Goal: Transaction & Acquisition: Book appointment/travel/reservation

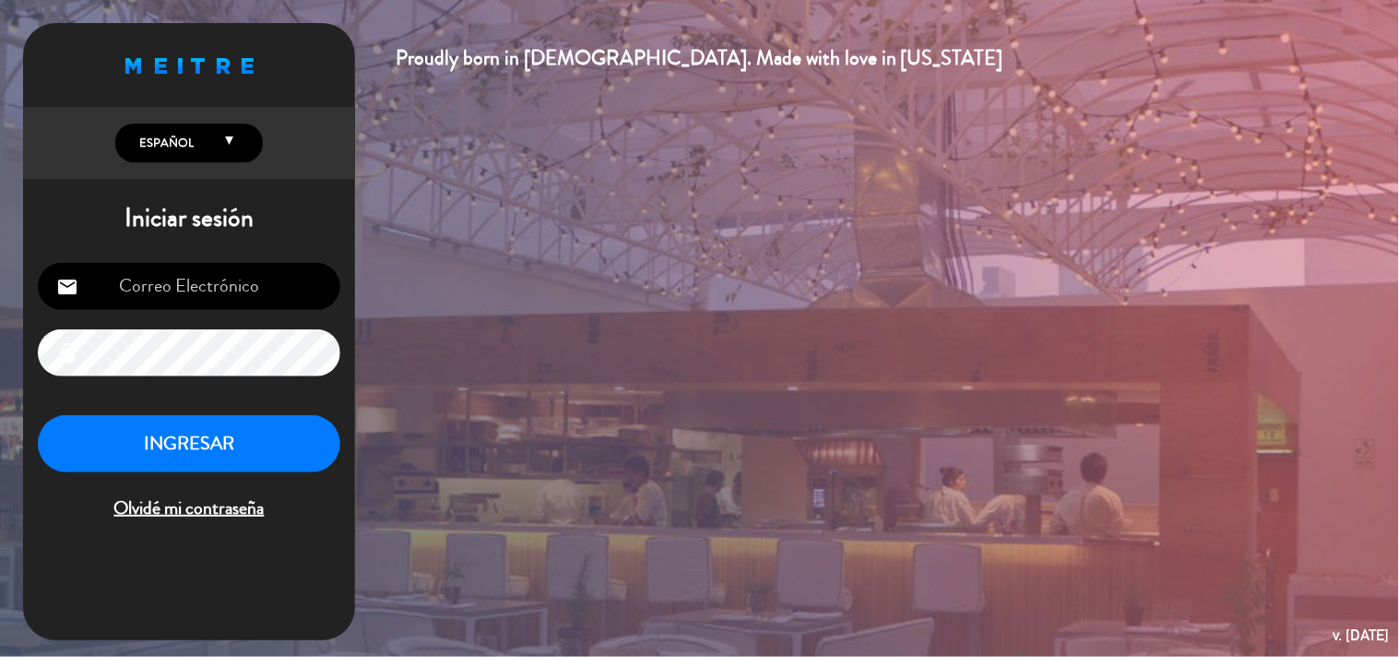
type input "[EMAIL_ADDRESS][DOMAIN_NAME]"
click at [249, 453] on button "INGRESAR" at bounding box center [189, 444] width 303 height 58
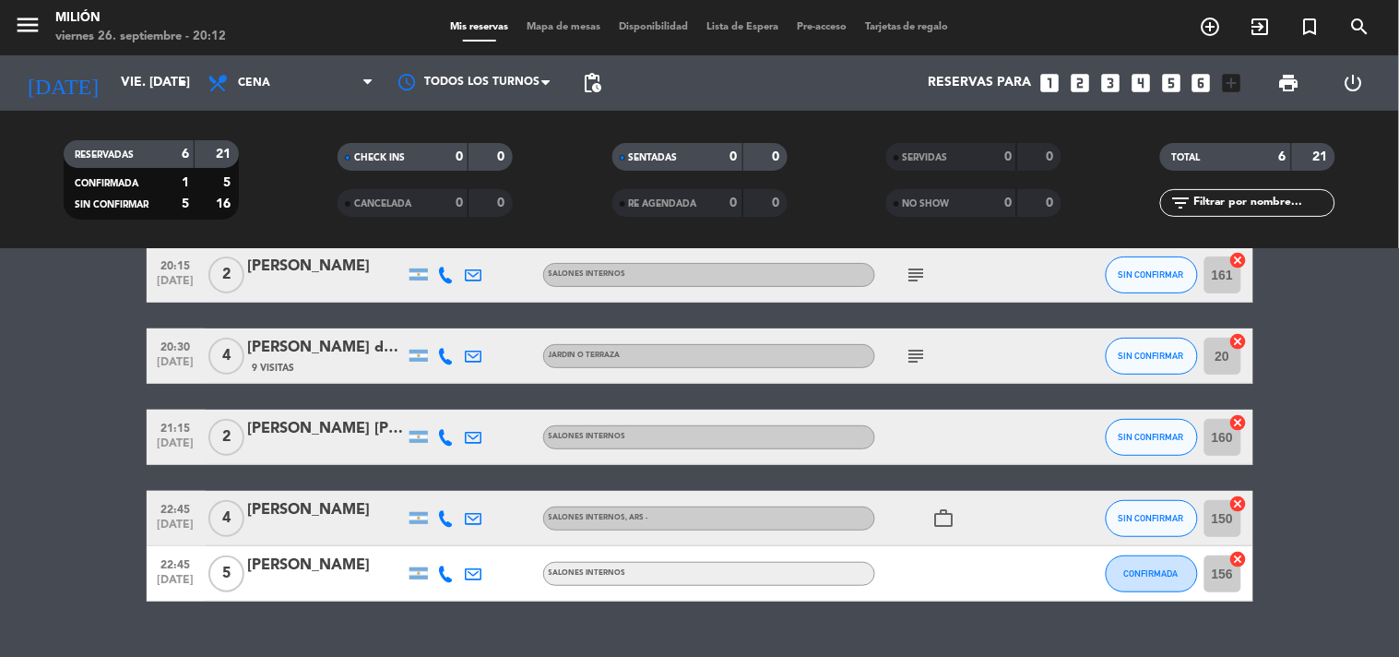
scroll to position [205, 0]
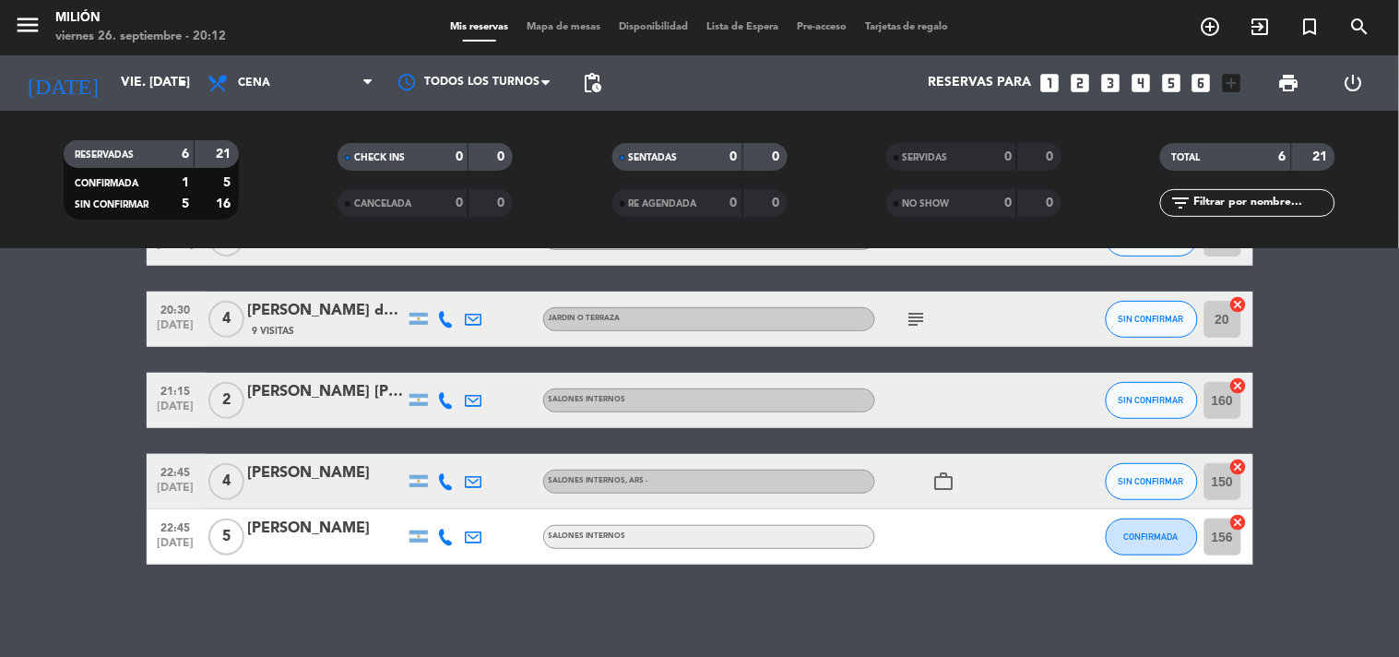
click at [920, 317] on icon "subject" at bounding box center [917, 319] width 22 height 22
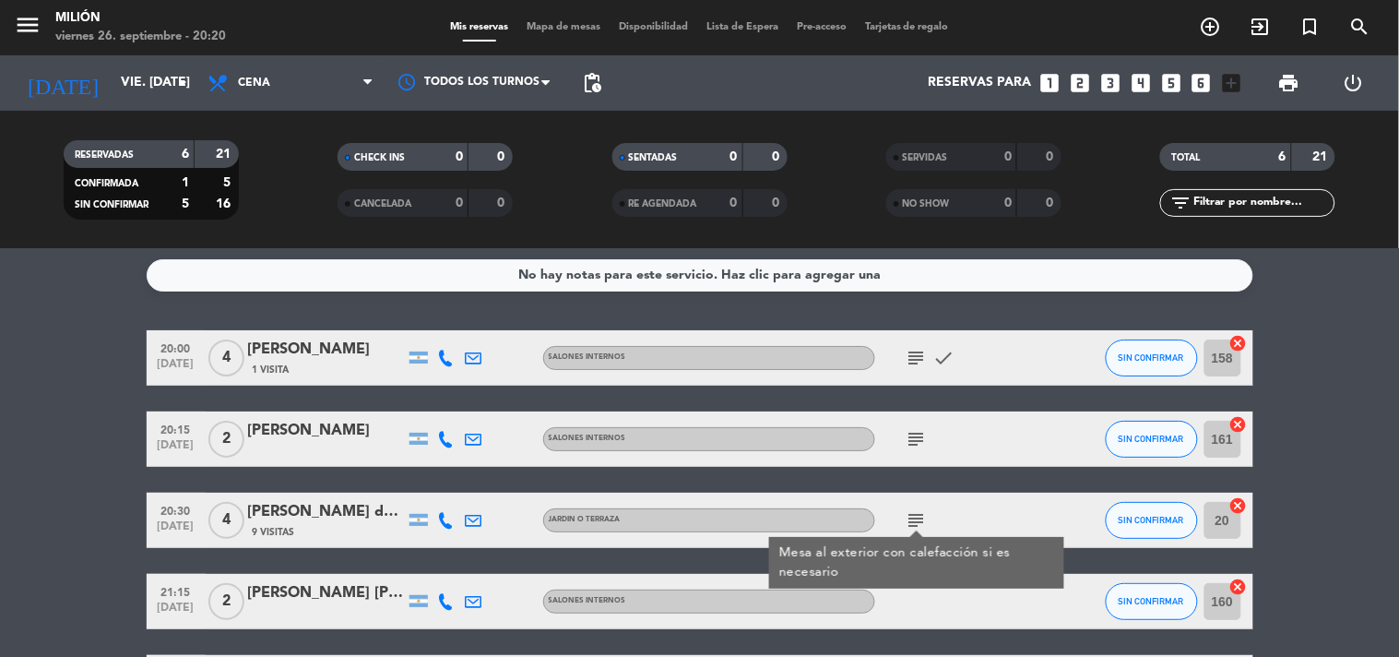
scroll to position [0, 0]
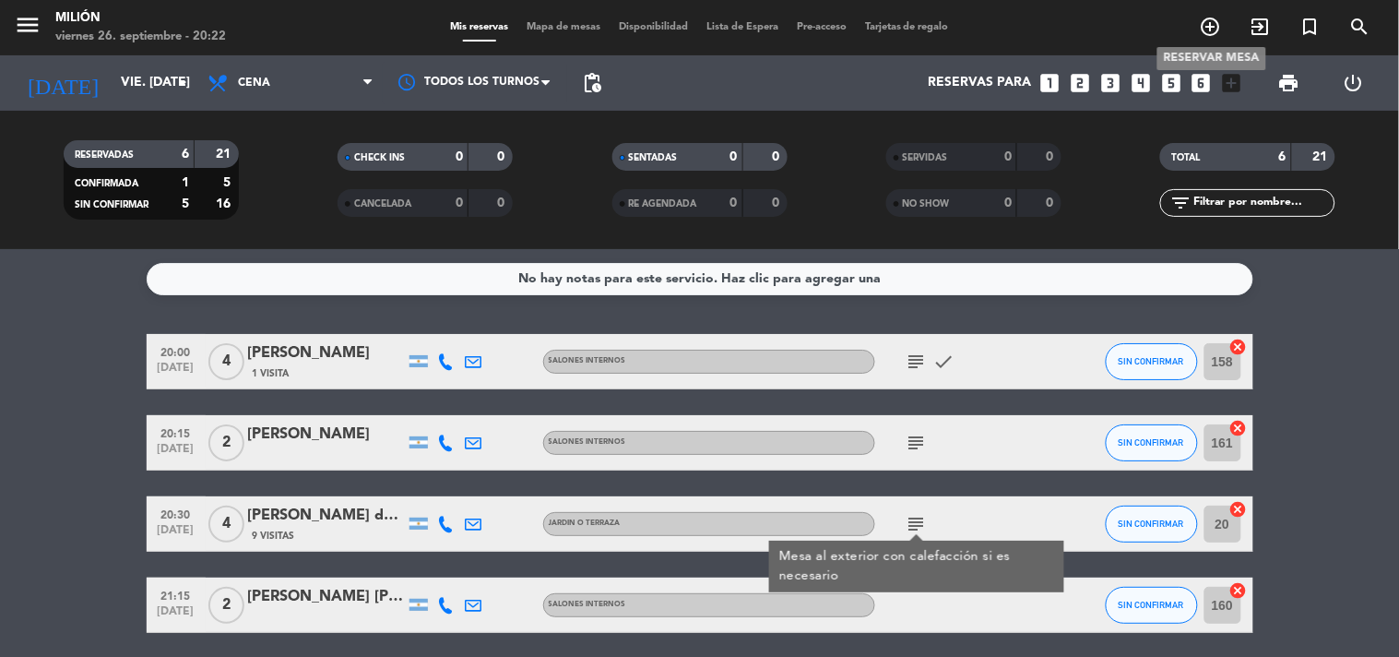
click at [1208, 29] on icon "add_circle_outline" at bounding box center [1211, 27] width 22 height 22
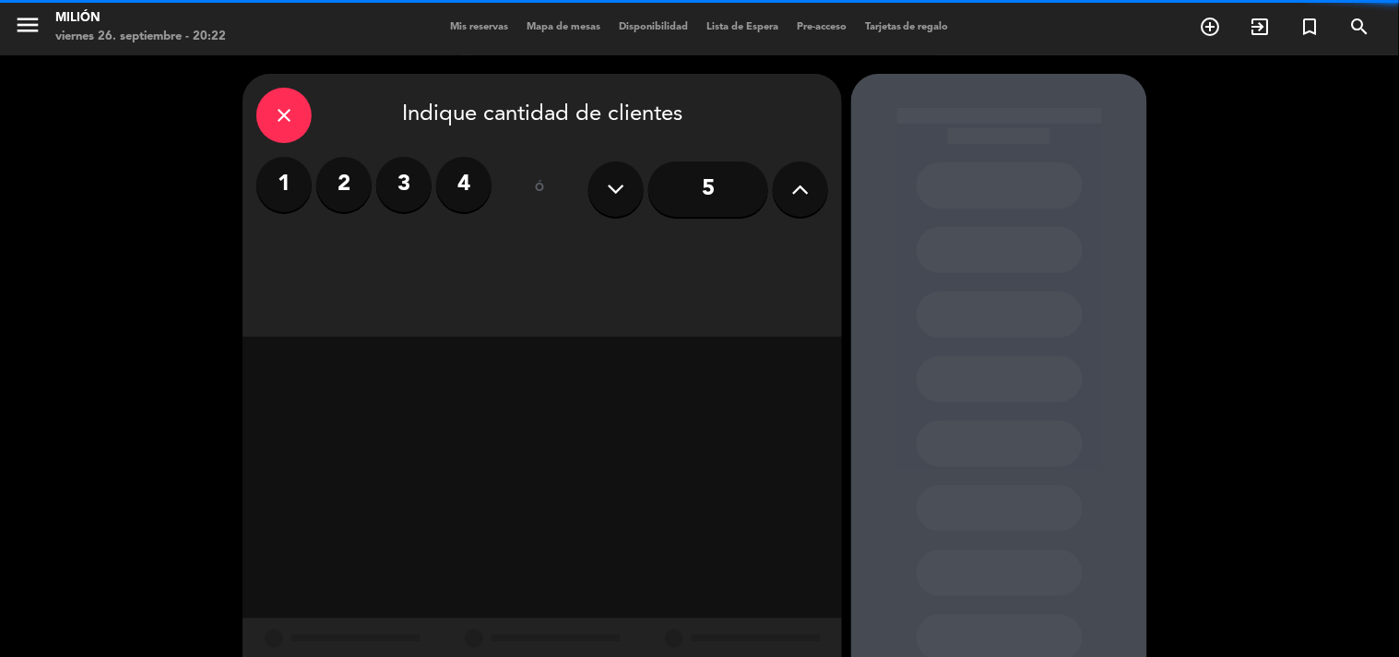
click at [339, 180] on label "2" at bounding box center [343, 184] width 55 height 55
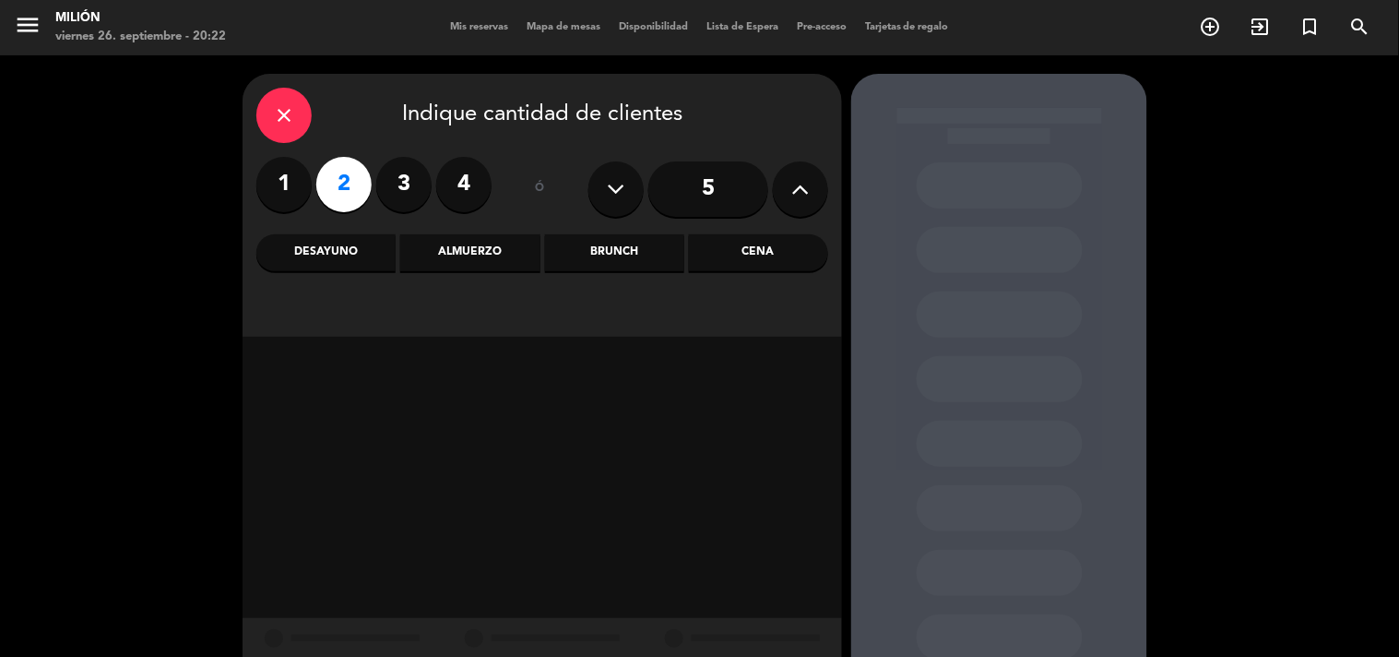
click at [735, 254] on div "Cena" at bounding box center [758, 252] width 139 height 37
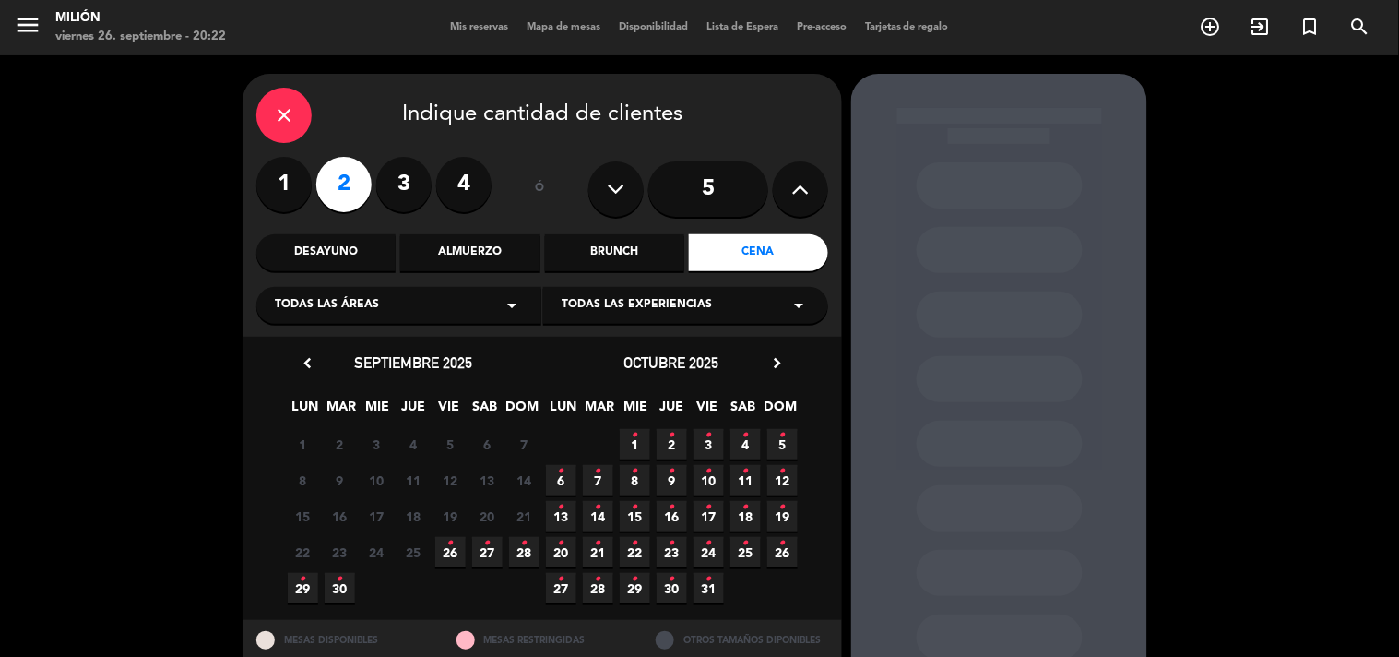
click at [304, 584] on icon "•" at bounding box center [303, 579] width 6 height 30
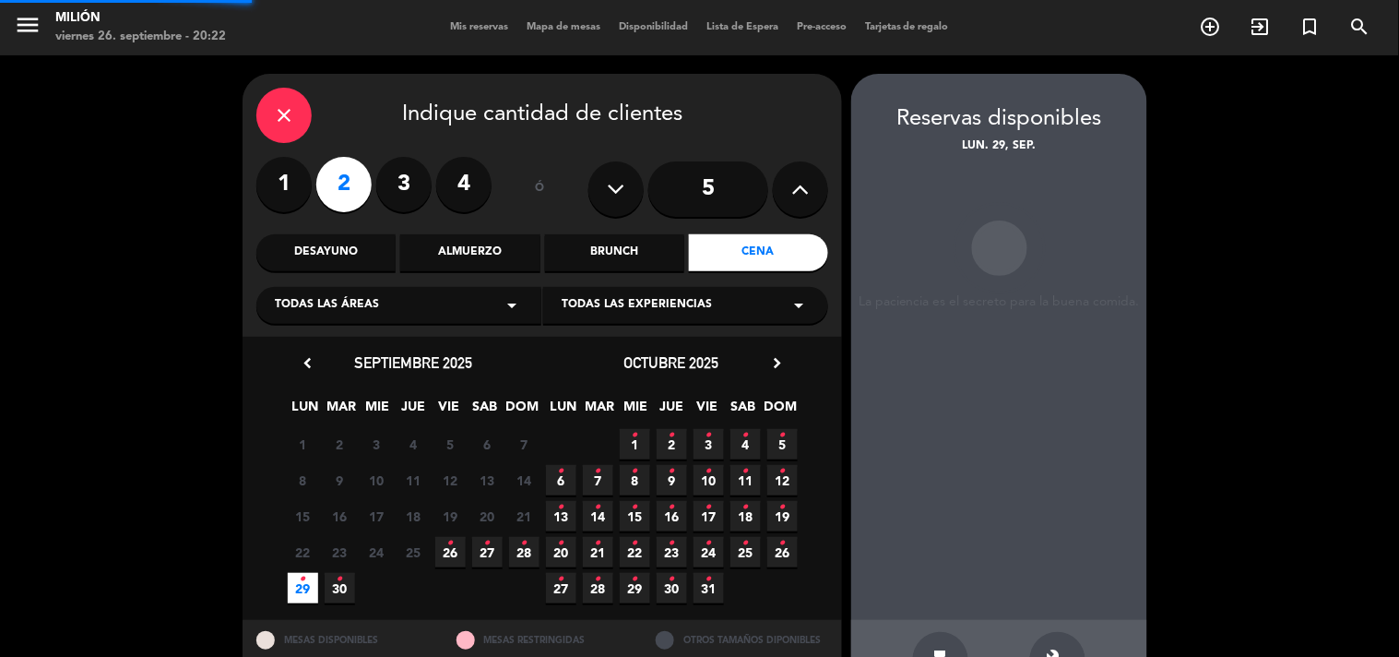
scroll to position [60, 0]
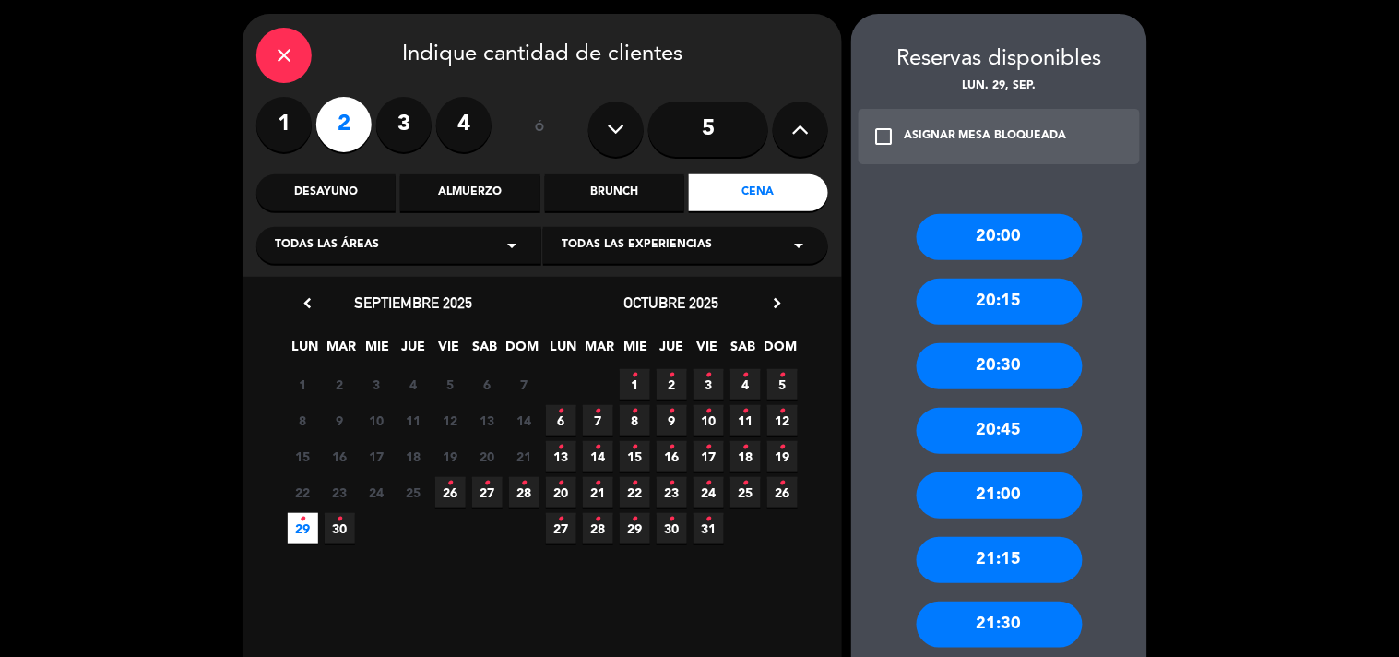
click at [1049, 363] on div "20:30" at bounding box center [1000, 366] width 166 height 46
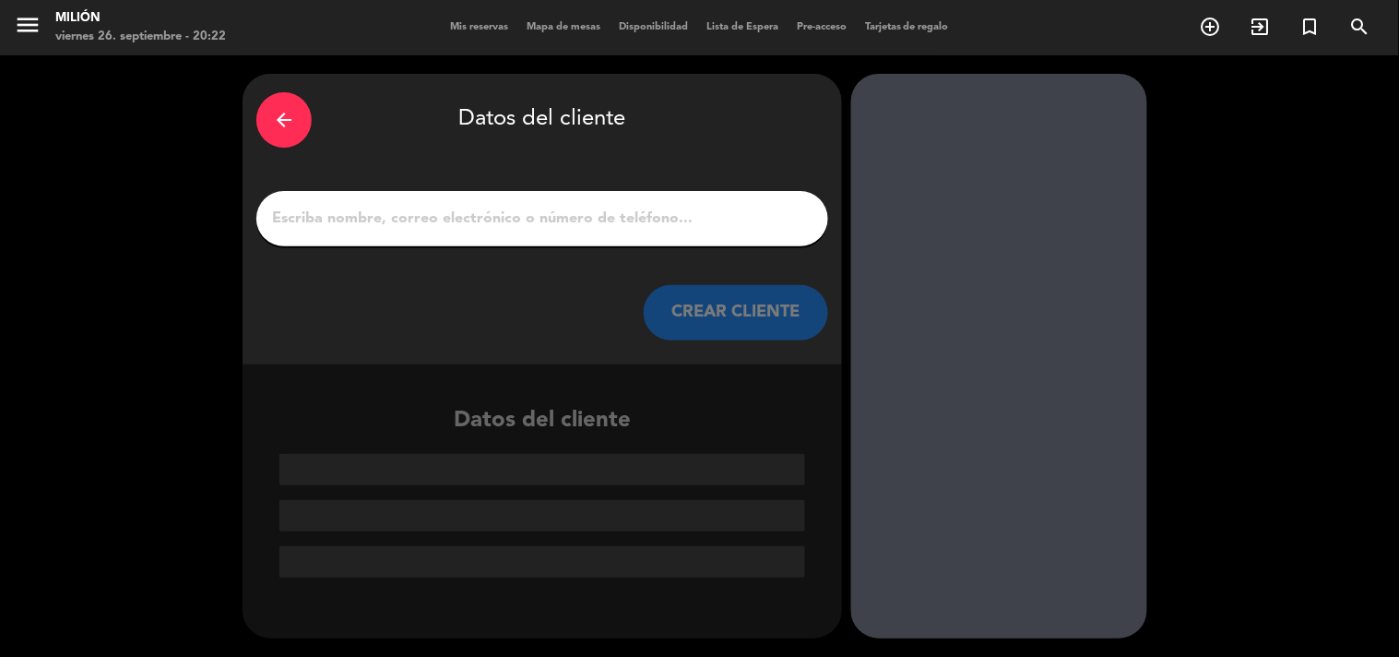
scroll to position [0, 0]
click at [365, 227] on input "1" at bounding box center [542, 219] width 544 height 26
paste input "[PERSON_NAME]"
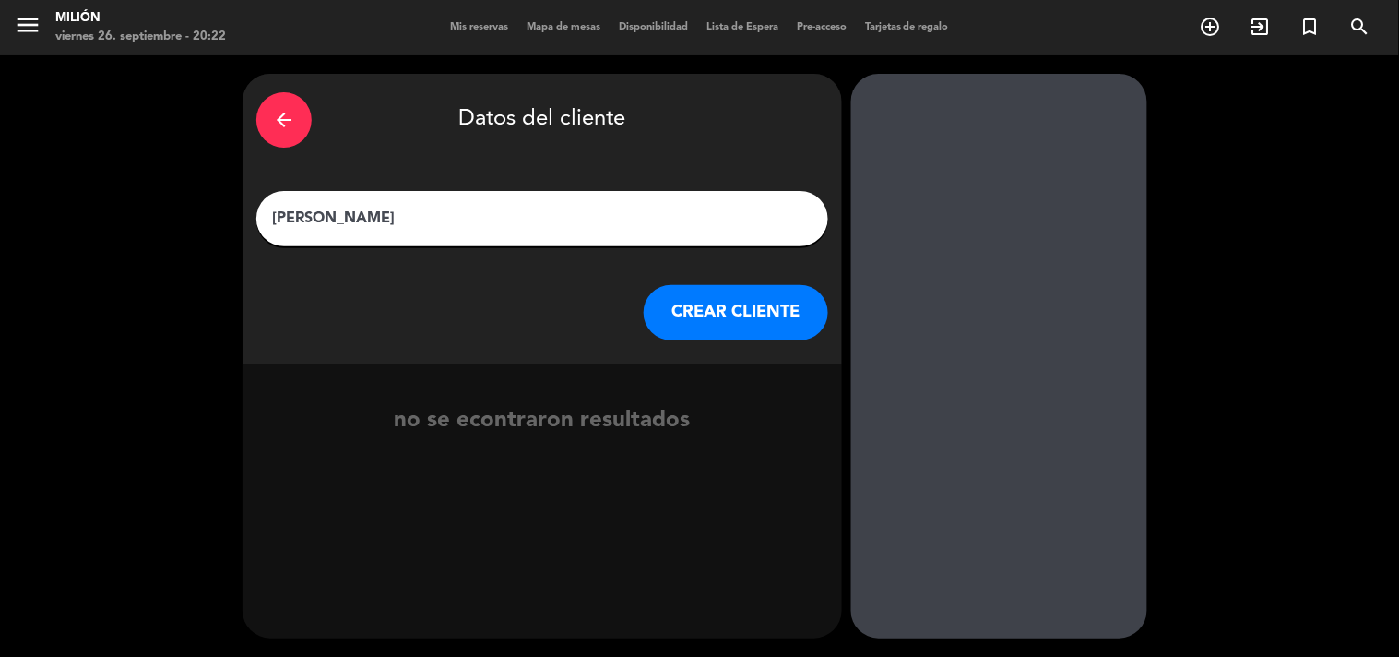
type input "[PERSON_NAME]"
click at [759, 299] on button "CREAR CLIENTE" at bounding box center [736, 312] width 184 height 55
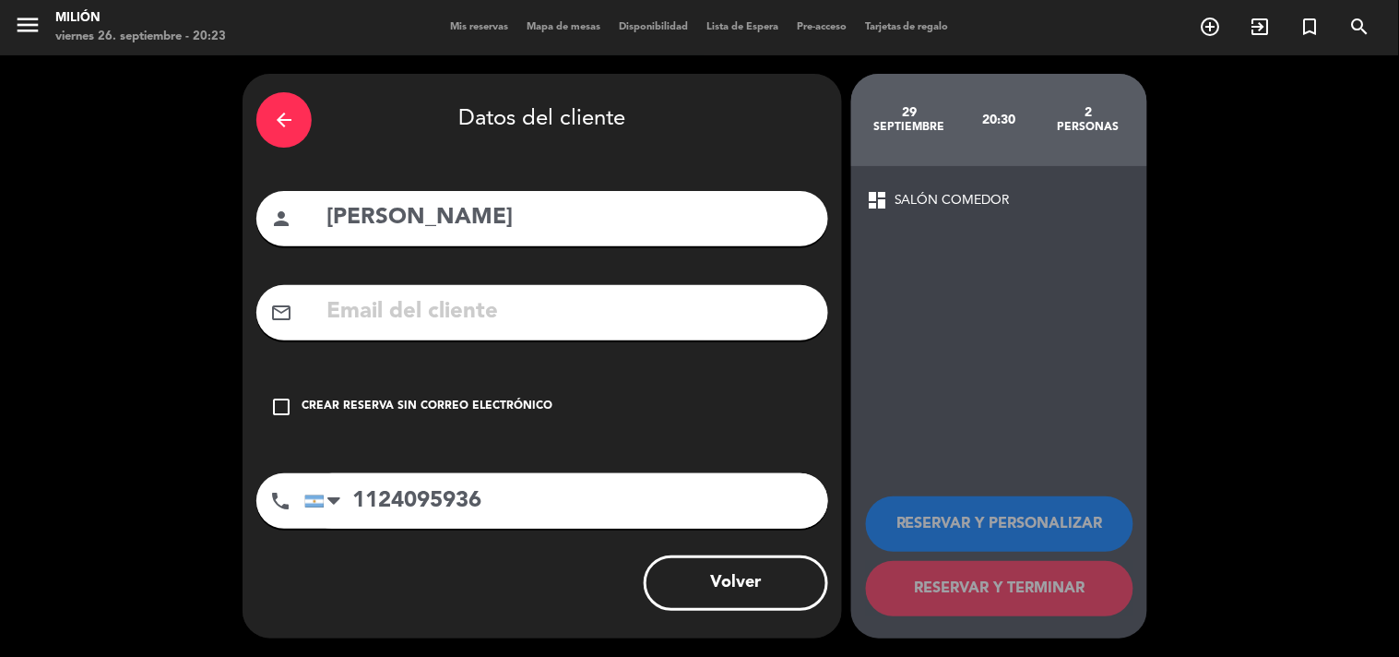
type input "1124095936"
click at [277, 409] on icon "check_box_outline_blank" at bounding box center [281, 407] width 22 height 22
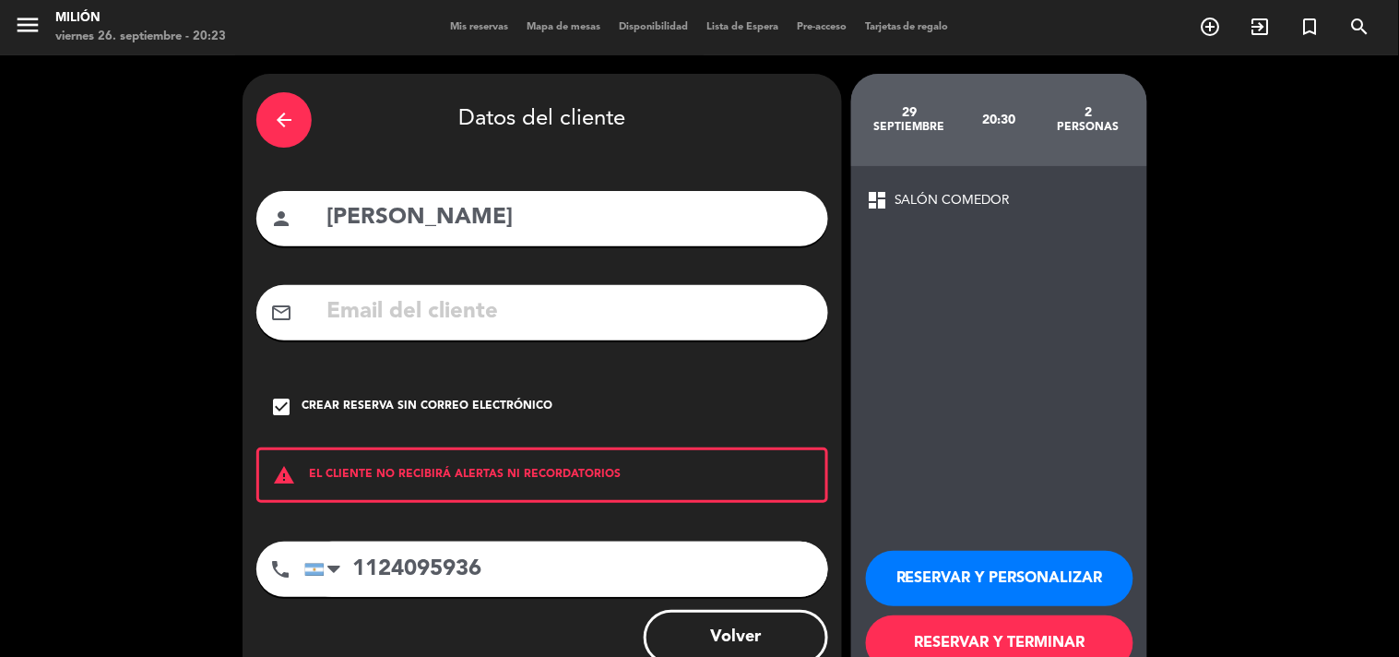
click at [998, 638] on button "RESERVAR Y TERMINAR" at bounding box center [999, 642] width 267 height 55
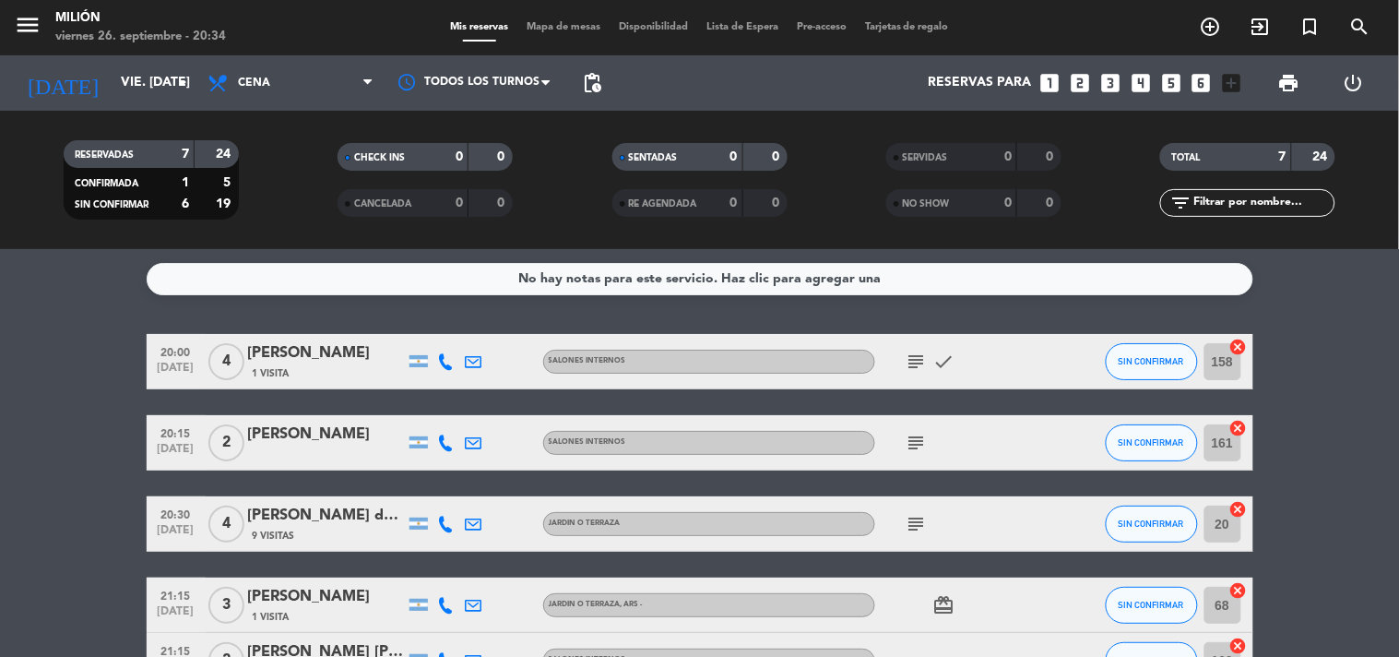
click at [906, 356] on icon "subject" at bounding box center [917, 361] width 22 height 22
click at [908, 356] on icon "subject" at bounding box center [917, 361] width 22 height 22
click at [906, 350] on icon "subject" at bounding box center [917, 361] width 22 height 22
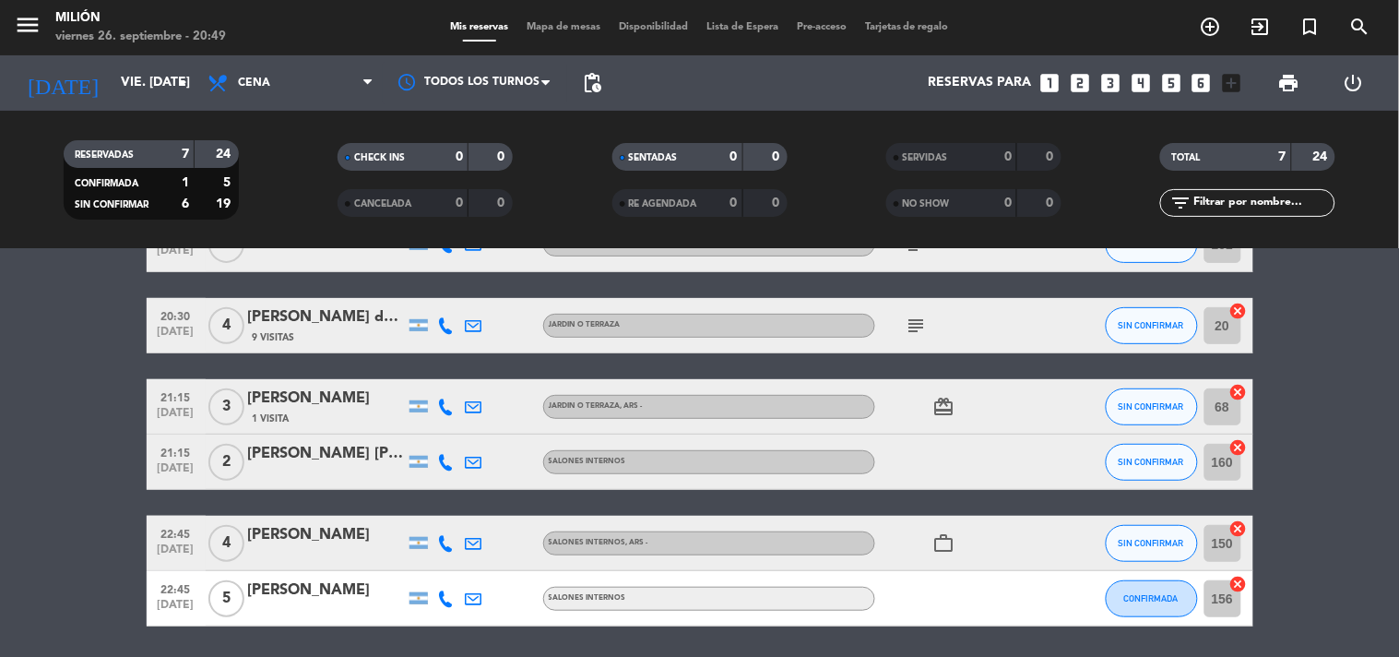
scroll to position [205, 0]
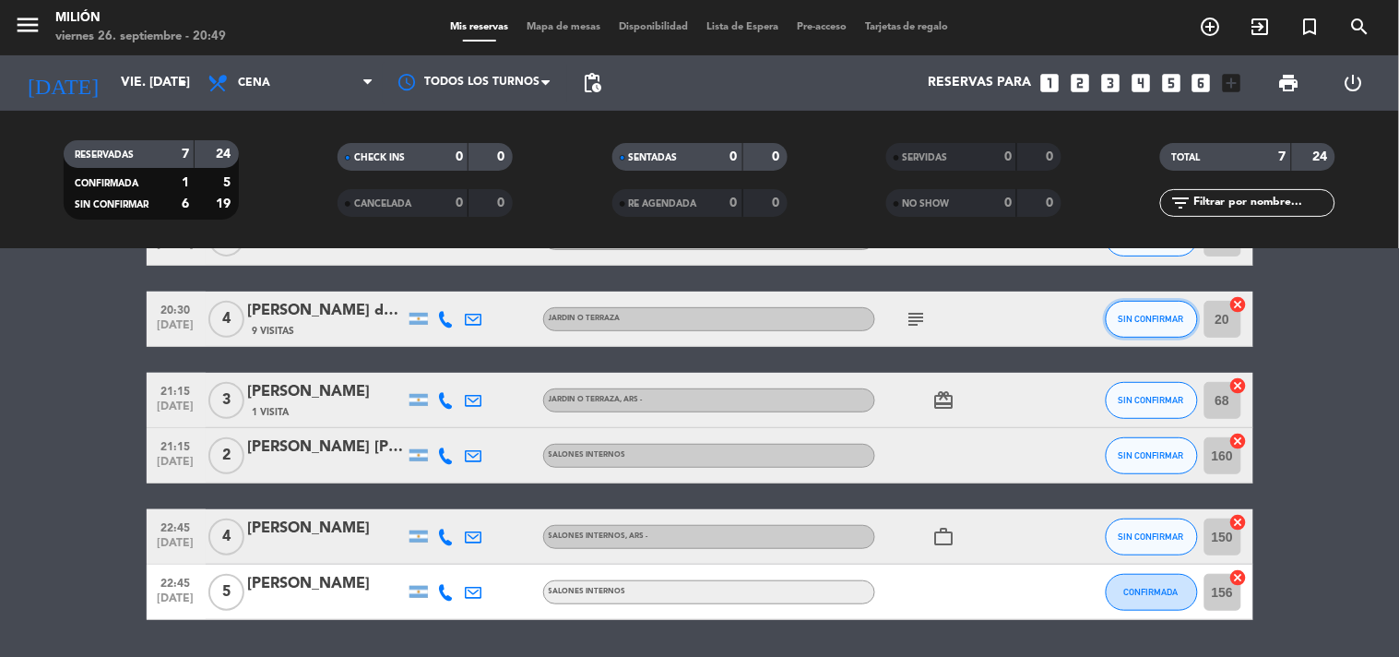
click at [1122, 326] on button "SIN CONFIRMAR" at bounding box center [1152, 319] width 92 height 37
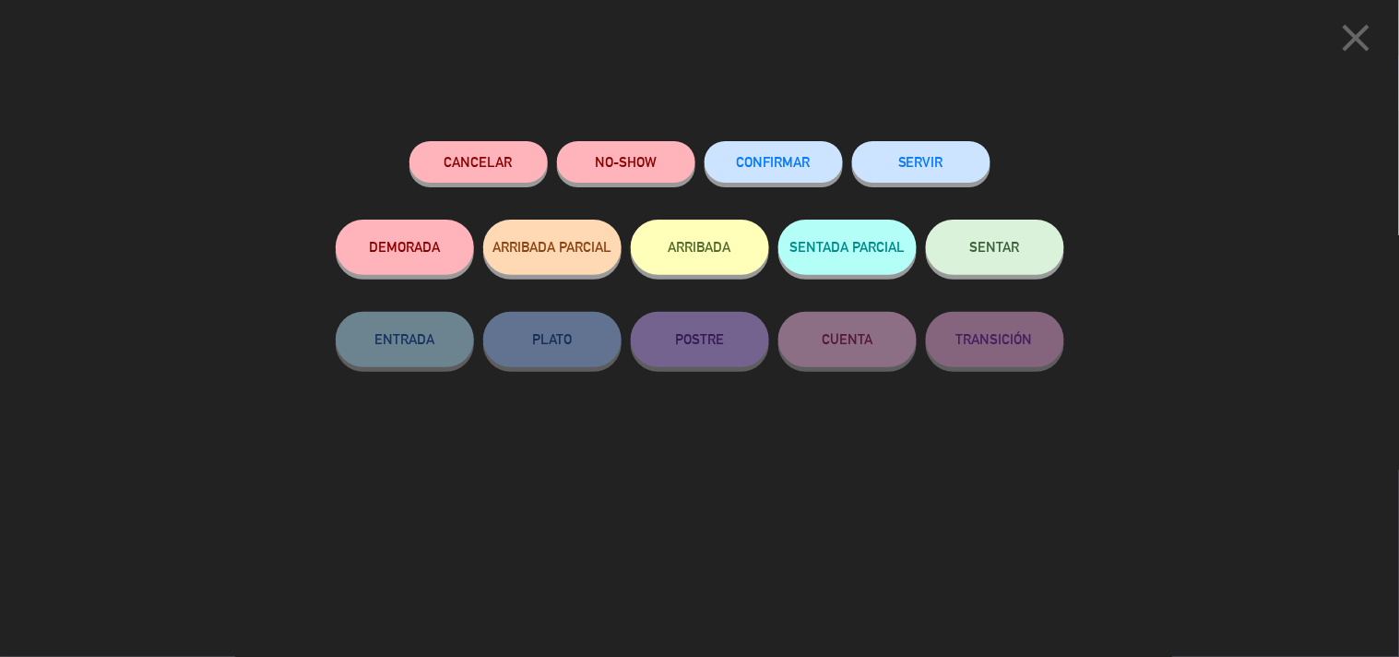
click at [989, 252] on span "SENTAR" at bounding box center [995, 247] width 50 height 16
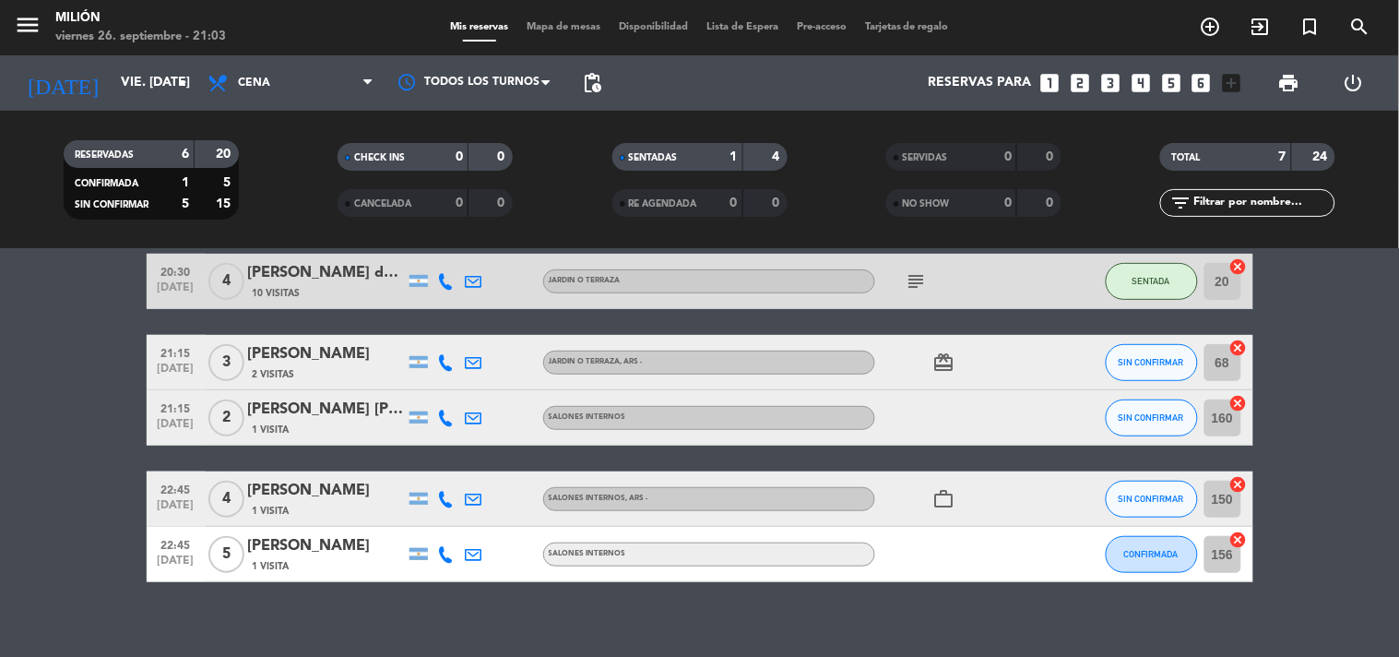
scroll to position [260, 0]
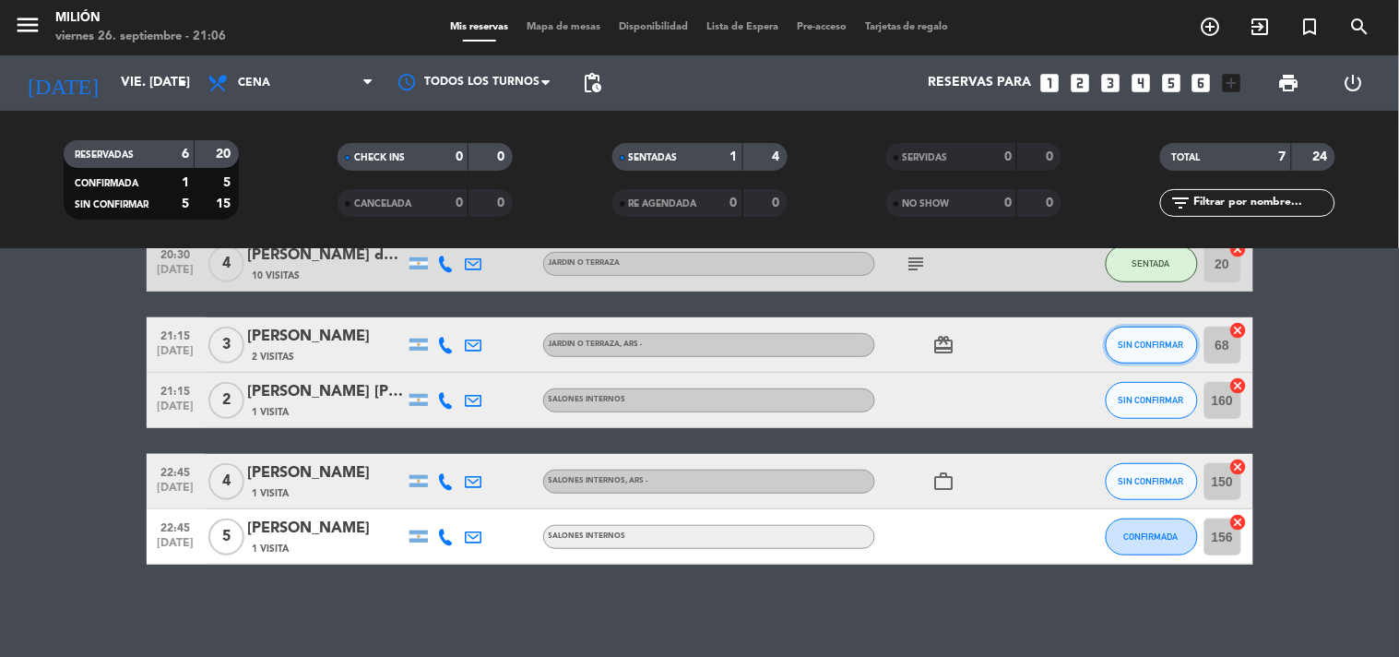
click at [1145, 339] on span "SIN CONFIRMAR" at bounding box center [1151, 344] width 65 height 10
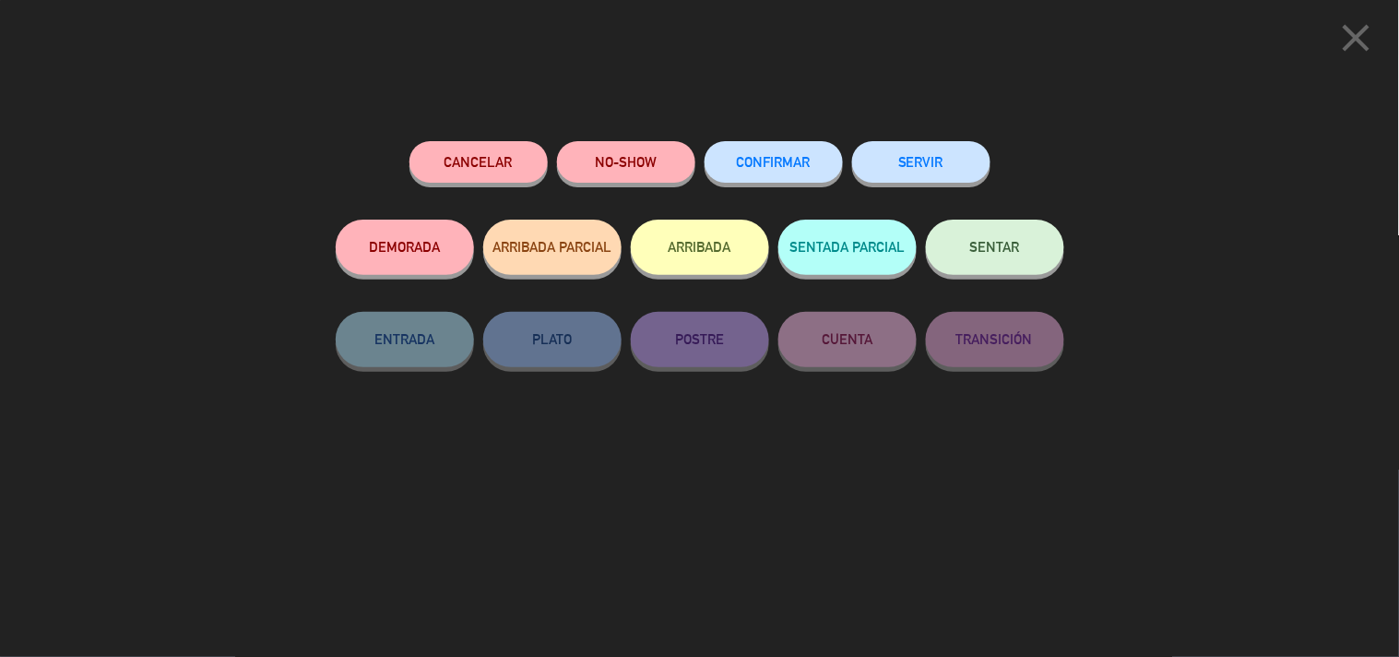
click at [1002, 262] on button "SENTAR" at bounding box center [995, 247] width 138 height 55
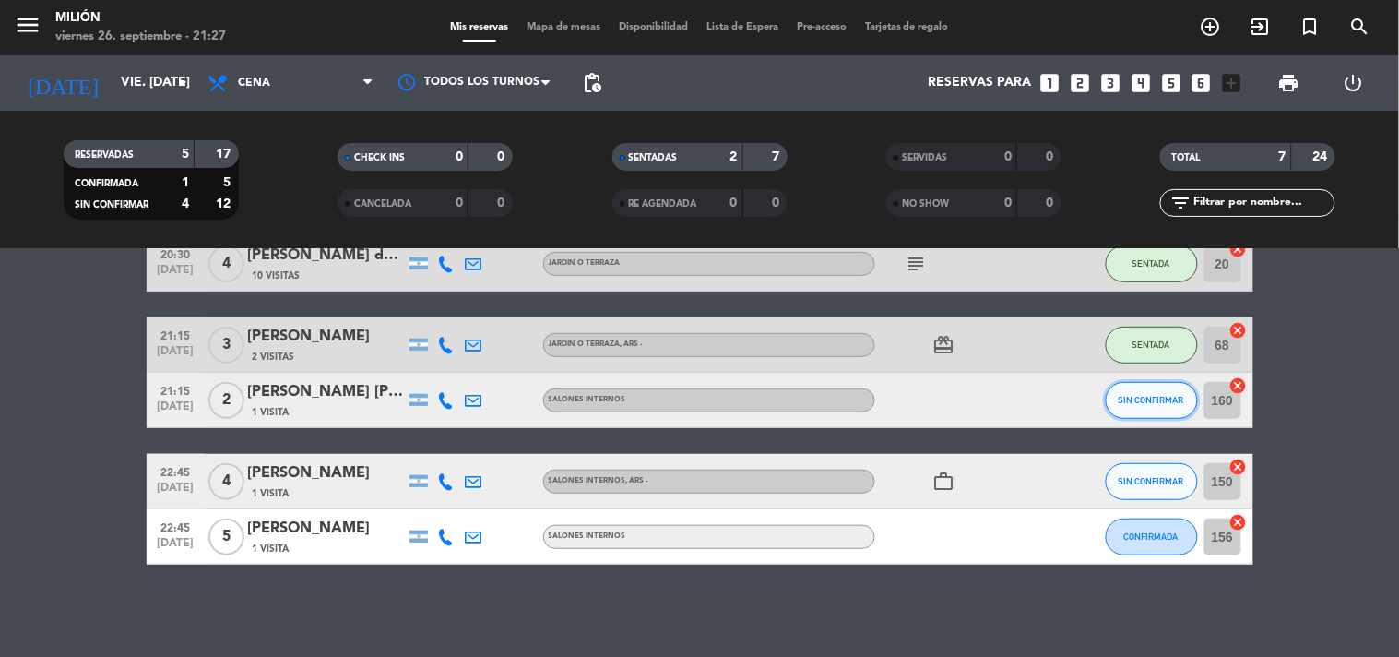
click at [1146, 395] on span "SIN CONFIRMAR" at bounding box center [1151, 400] width 65 height 10
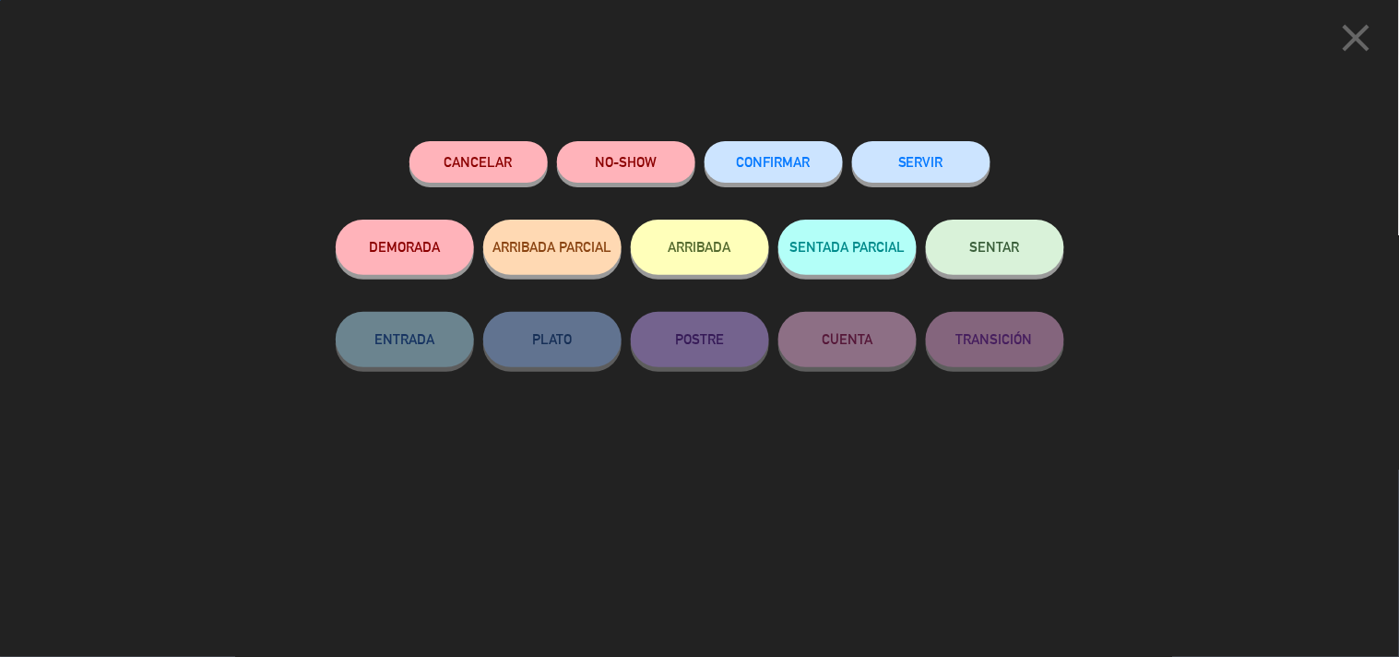
click at [992, 267] on button "SENTAR" at bounding box center [995, 247] width 138 height 55
